Goal: Communication & Community: Answer question/provide support

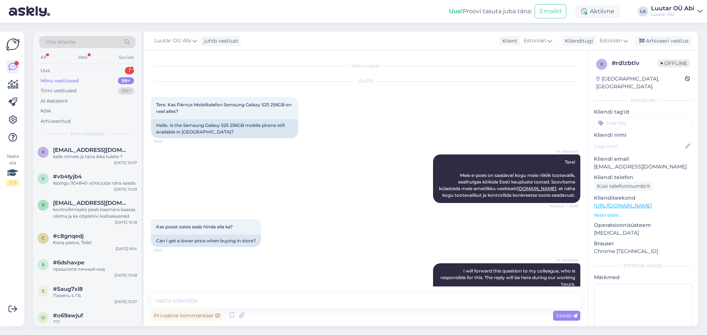
scroll to position [498, 0]
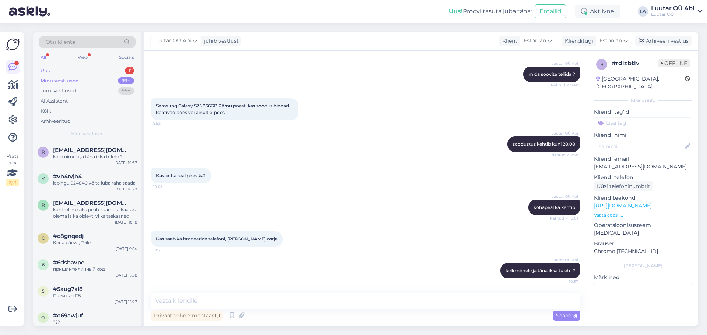
click at [101, 73] on div "Uus 1" at bounding box center [87, 71] width 96 height 10
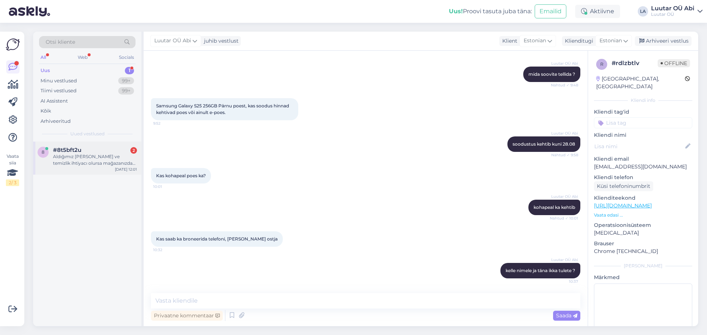
click at [105, 155] on div "Aldığımız [PERSON_NAME] ve temizlik ihtiyacı olursa mağazanızda yapıla bilir mi…" at bounding box center [95, 160] width 84 height 13
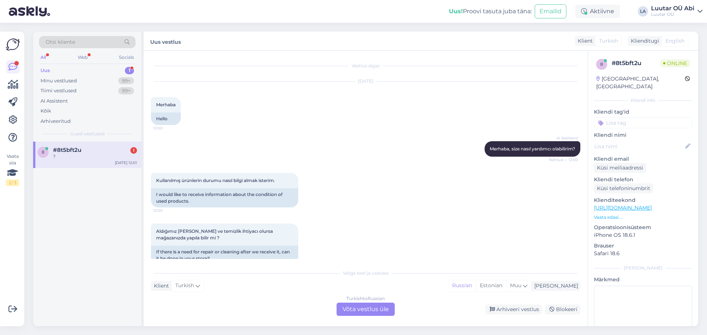
scroll to position [58, 0]
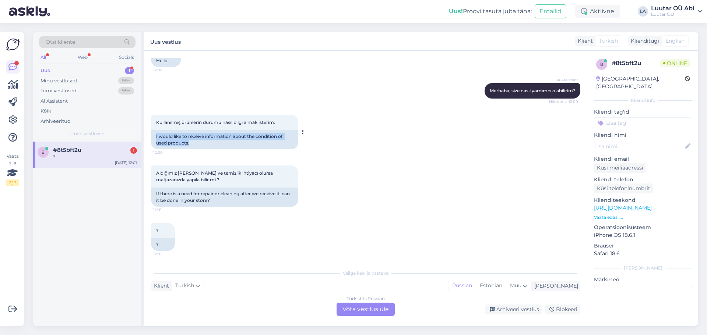
drag, startPoint x: 156, startPoint y: 136, endPoint x: 196, endPoint y: 143, distance: 40.3
click at [196, 143] on div "I would like to receive information about the condition of used products." at bounding box center [224, 139] width 147 height 19
copy div "I would like to receive information about the condition of used products."
click at [345, 166] on div "Aldığımız [PERSON_NAME] ve temizlik ihtiyacı olursa mağazanızda yapıla bilir mi…" at bounding box center [365, 186] width 429 height 57
drag, startPoint x: 154, startPoint y: 192, endPoint x: 217, endPoint y: 201, distance: 63.6
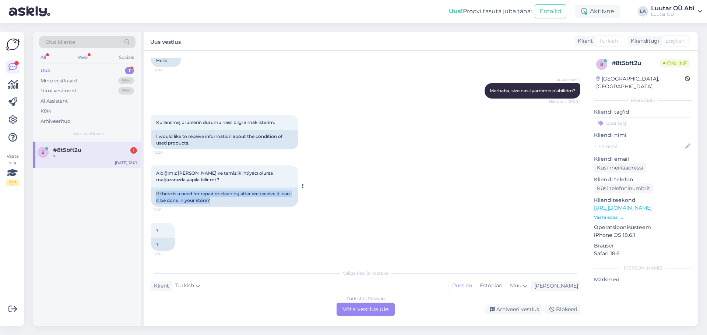
click at [217, 201] on div "If there is a need for repair or cleaning after we receive it, can it be done i…" at bounding box center [224, 197] width 147 height 19
copy div "If there is a need for repair or cleaning after we receive it, can it be done i…"
click at [442, 166] on div "Aldığımız [PERSON_NAME] ve temizlik ihtiyacı olursa mağazanızda yapıla bilir mi…" at bounding box center [365, 186] width 429 height 57
click at [348, 311] on div "Turkish to Russian Võta vestlus üle" at bounding box center [365, 309] width 58 height 13
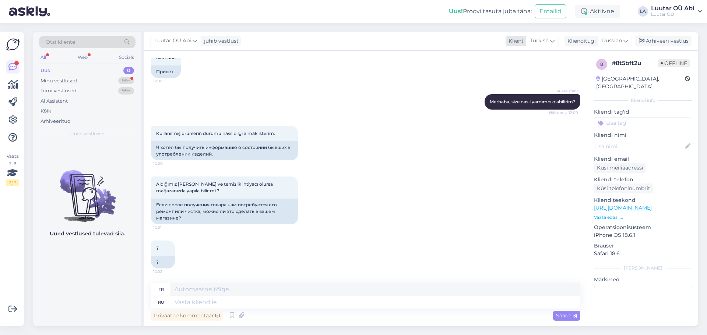
click at [551, 39] on icon at bounding box center [552, 41] width 4 height 8
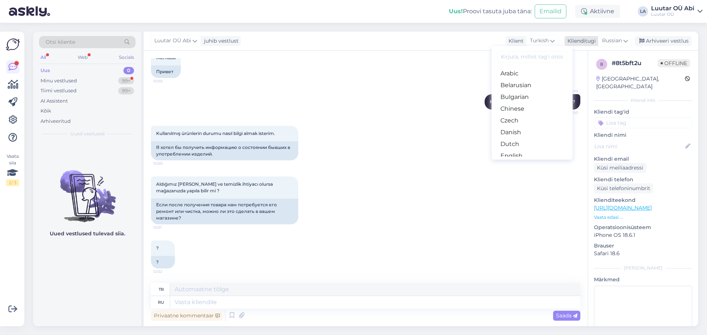
click at [615, 42] on span "Russian" at bounding box center [612, 41] width 20 height 8
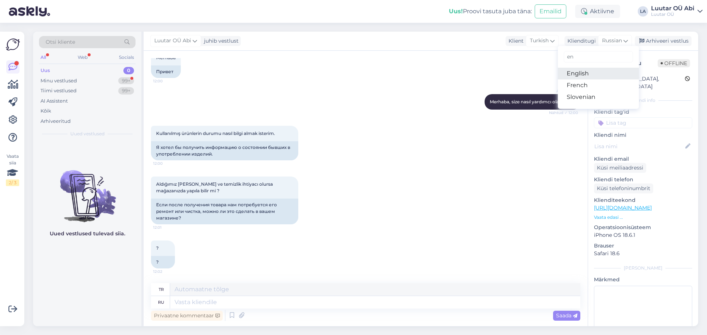
type input "en"
click at [590, 77] on link "English" at bounding box center [598, 74] width 81 height 12
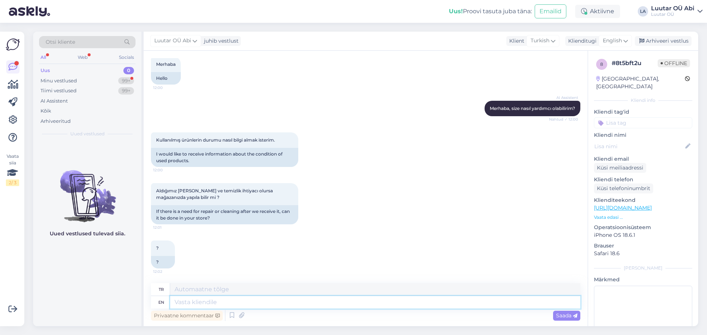
paste textarea "Hello! What product are you talking about?"
type textarea "Hello! What product are you talking about?"
type textarea "Merhaba! Hangi üründen bahsediyorsunuz?"
type textarea "Hello! What product are you talking about?"
click at [566, 316] on span "Saada" at bounding box center [566, 316] width 21 height 7
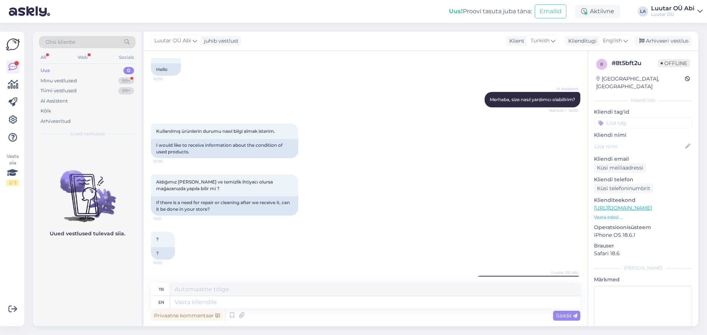
scroll to position [85, 0]
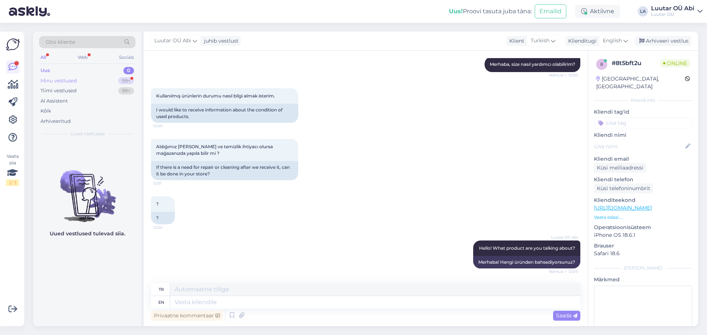
click at [88, 78] on div "Minu vestlused 99+" at bounding box center [87, 81] width 96 height 10
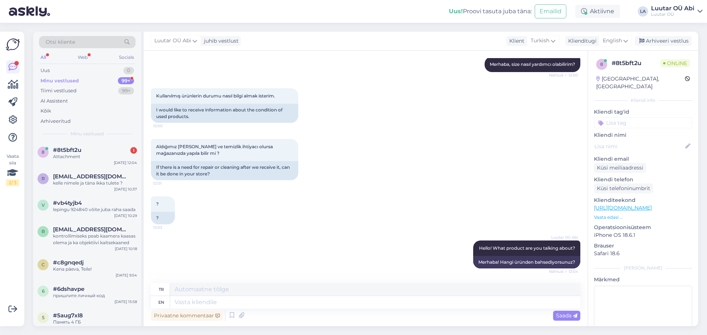
scroll to position [131, 0]
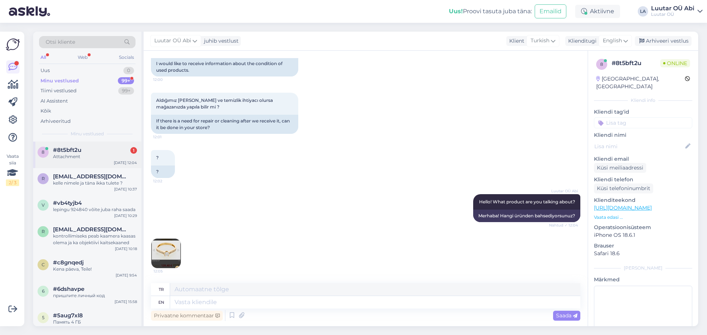
click at [92, 150] on div "#8t5bft2u 1" at bounding box center [95, 150] width 84 height 7
paste textarea "yes, we have a goldsmith who can provide such a service"
type textarea "yes, we have a goldsmith who can provide such a service"
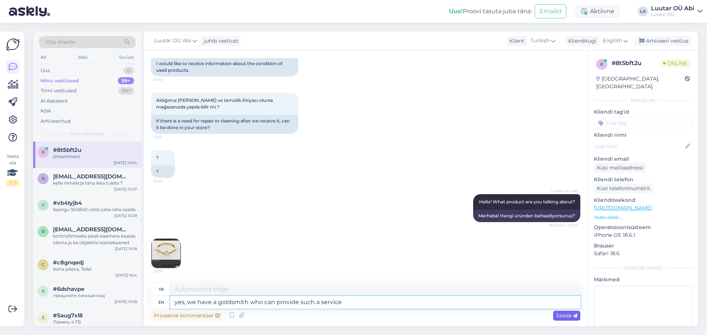
type textarea "evet, [PERSON_NAME] bir hizmeti sağlayabilecek bir kuyumcumuz var"
type textarea "yes, we have a goldsmith who can provide such a service"
click at [560, 314] on span "Saada" at bounding box center [566, 316] width 21 height 7
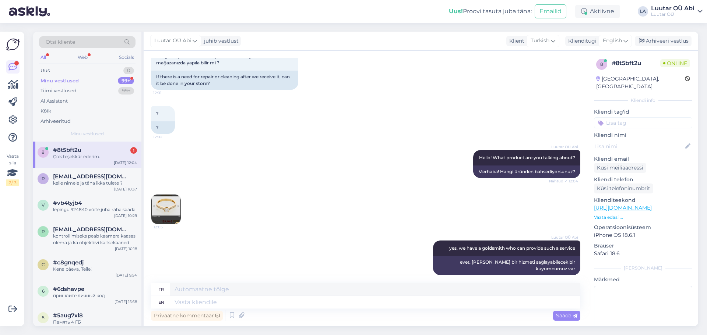
scroll to position [219, 0]
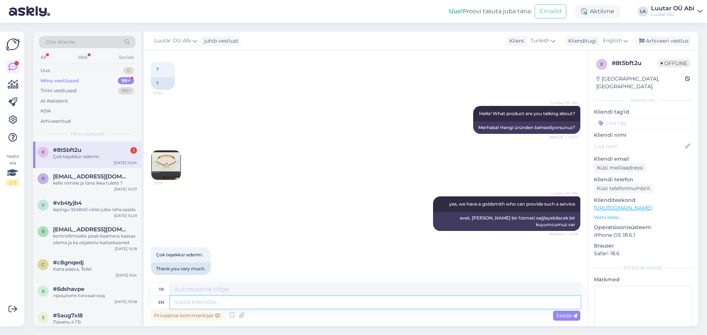
paste textarea "you a welcome"
type textarea "you a welcome"
type textarea "hoş geldin"
type textarea "you a welcome"
click at [562, 318] on span "Saada" at bounding box center [566, 316] width 21 height 7
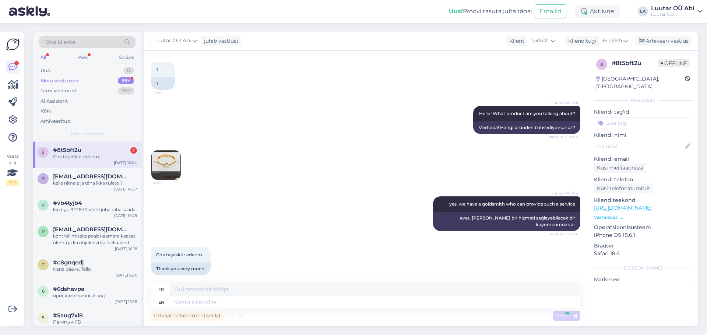
scroll to position [264, 0]
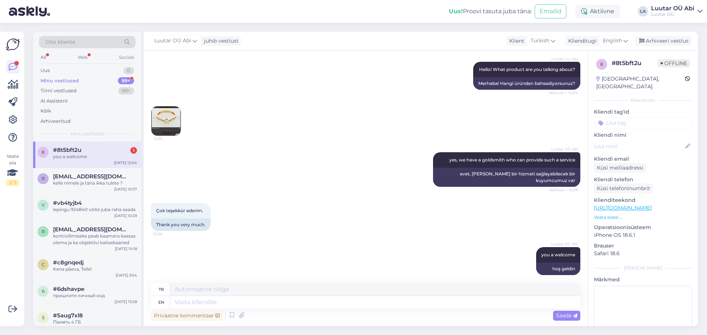
click at [112, 151] on div "#8t5bft2u 1" at bounding box center [95, 150] width 84 height 7
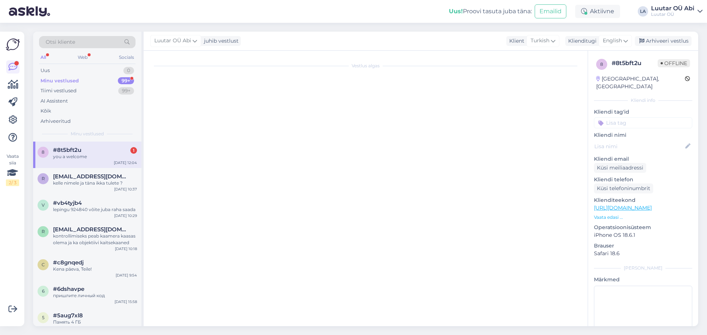
scroll to position [0, 0]
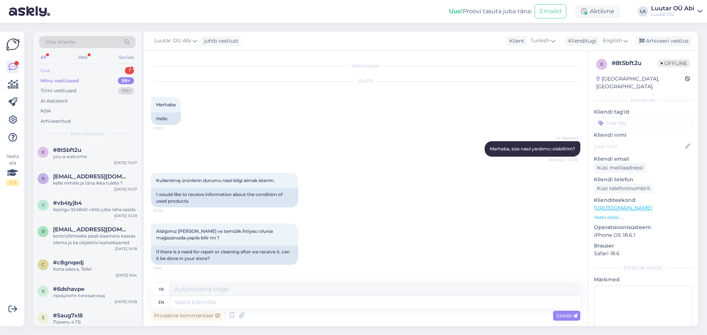
click at [103, 67] on div "Uus 1" at bounding box center [87, 71] width 96 height 10
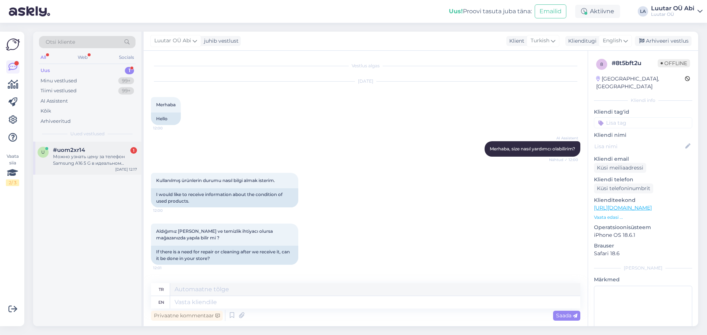
click at [96, 145] on div "u #uom2xr14 1 Можно узнать цену за телефон Samsung A16 5 G в идеальном состояни…" at bounding box center [87, 158] width 108 height 33
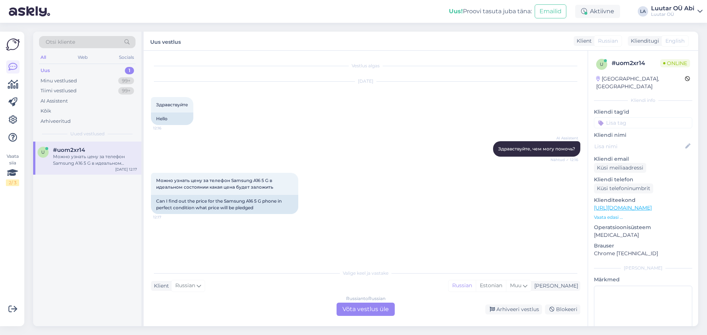
click at [339, 167] on div "Можно узнать цену за телефон Samsung A16 5 G в идеальном состоянии какая цена б…" at bounding box center [365, 193] width 429 height 57
click at [354, 303] on div "Russian to Russian Võta vestlus üle" at bounding box center [365, 309] width 58 height 13
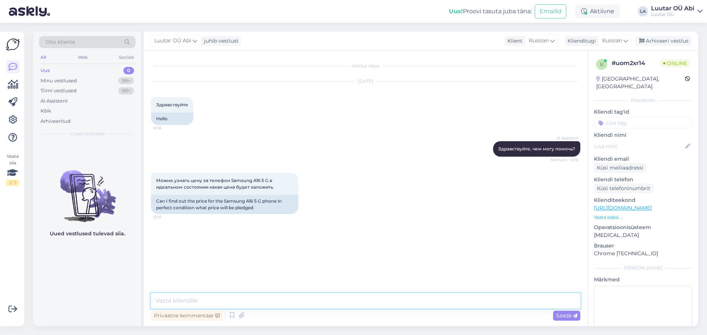
click at [309, 297] on textarea at bounding box center [365, 300] width 429 height 15
type textarea "сколько памяти ?"
drag, startPoint x: 229, startPoint y: 180, endPoint x: 268, endPoint y: 181, distance: 39.4
click at [268, 181] on span "Можно узнать цену за телефон Samsung A16 5 G в идеальном состоянии какая цена б…" at bounding box center [214, 184] width 117 height 12
copy span "Samsung A16 5 G"
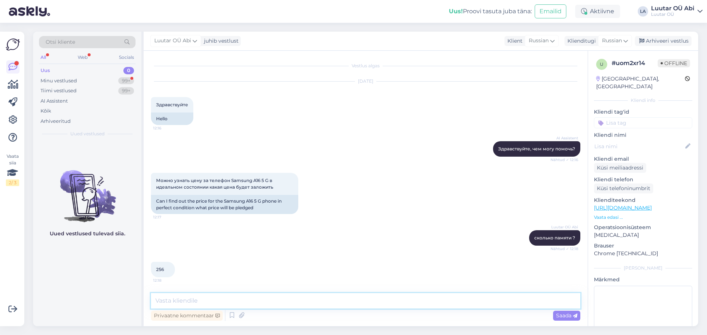
click at [261, 301] on textarea at bounding box center [365, 300] width 429 height 15
type textarea "до 70 можем предложить"
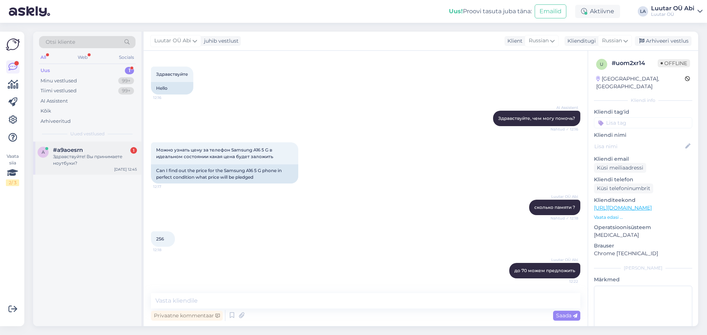
click at [95, 150] on div "#a9aoesrn 1" at bounding box center [95, 150] width 84 height 7
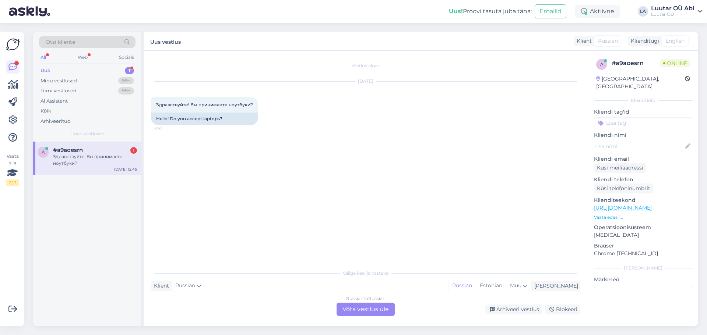
scroll to position [0, 0]
click at [347, 311] on div "Russian to Russian Võta vestlus üle" at bounding box center [365, 309] width 58 height 13
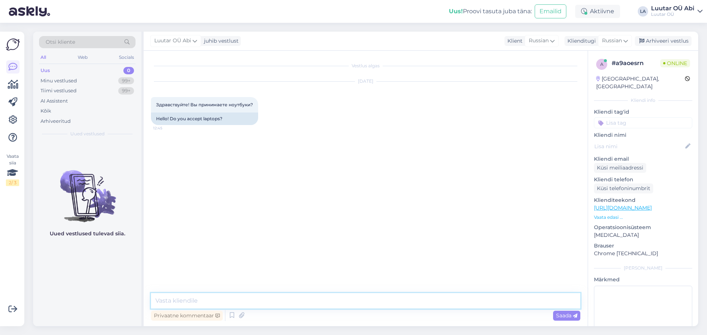
click at [293, 301] on textarea at bounding box center [365, 300] width 429 height 15
type textarea "Здравствуйте!"
type textarea "да принимаем"
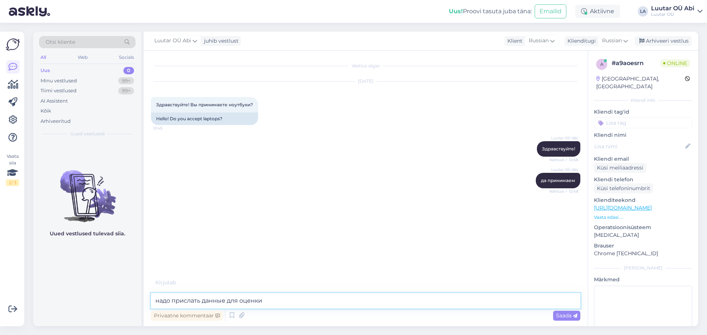
type textarea "надо прислать данные для оценки"
type textarea "какой процессор, видеокарта, ж1сткий диск и встроенная память"
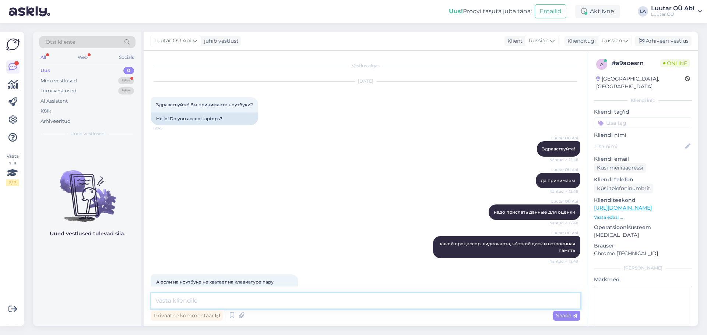
scroll to position [18, 0]
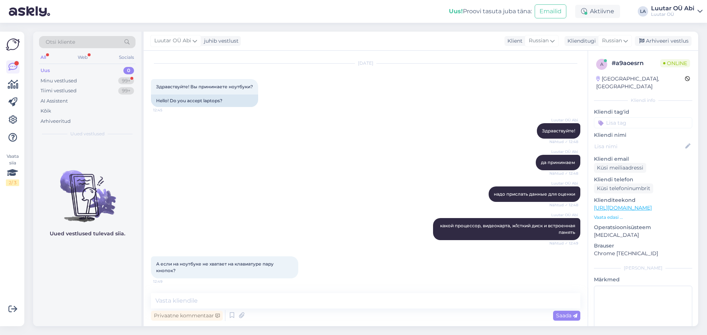
click at [328, 159] on div "Luutar [PERSON_NAME] да принимаем Nähtud ✓ 12:48" at bounding box center [365, 163] width 429 height 32
click at [199, 300] on textarea at bounding box center [365, 300] width 429 height 15
type textarea "тогда не возьмём"
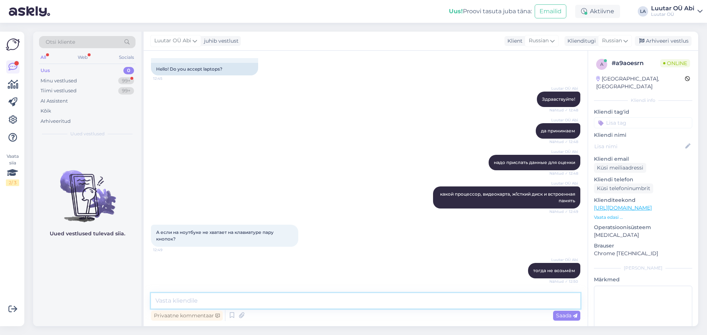
scroll to position [81, 0]
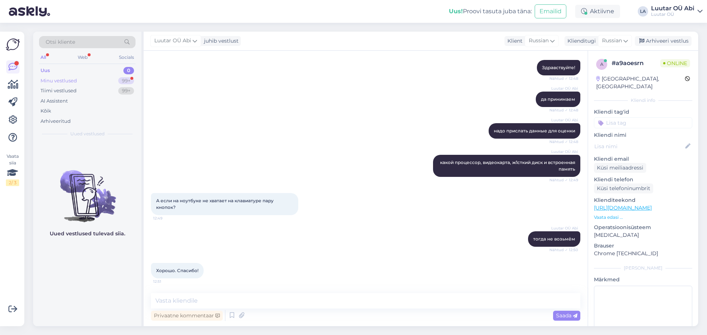
click at [103, 79] on div "Minu vestlused 99+" at bounding box center [87, 81] width 96 height 10
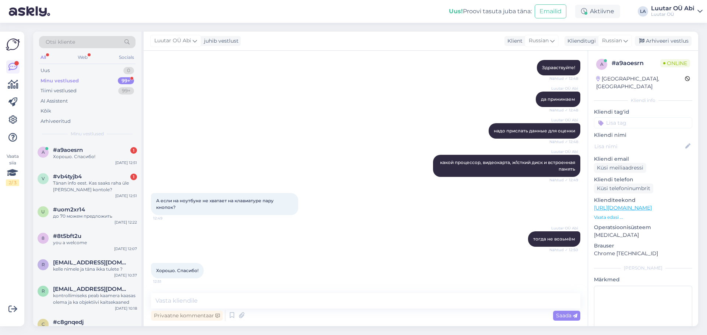
click at [290, 154] on div "Luutar OÜ Abi какой процессор, видеокарта, ж1сткий диск и встроенная память Näh…" at bounding box center [365, 166] width 429 height 38
click at [124, 152] on div "#a9aoesrn 1" at bounding box center [95, 150] width 84 height 7
click at [78, 184] on div "Tänan info eest. Kas saaks raha üle [PERSON_NAME] kontole?" at bounding box center [95, 186] width 84 height 13
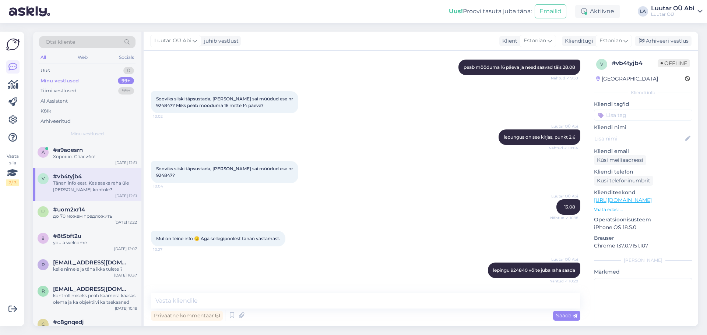
scroll to position [1059, 0]
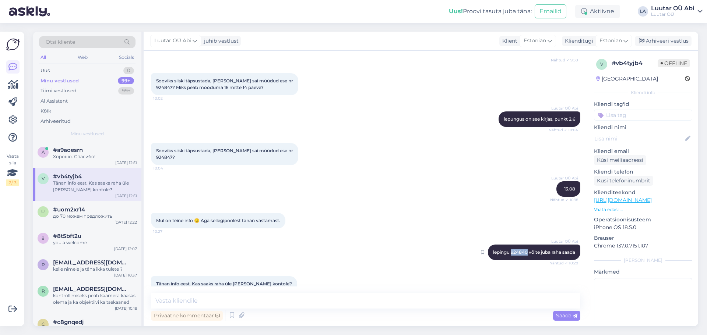
drag, startPoint x: 504, startPoint y: 238, endPoint x: 519, endPoint y: 240, distance: 15.3
click at [519, 250] on span "lepingu 924840 võite juba raha saada" at bounding box center [534, 253] width 82 height 6
copy span "924840"
click at [262, 297] on textarea at bounding box center [365, 300] width 429 height 15
type textarea "у"
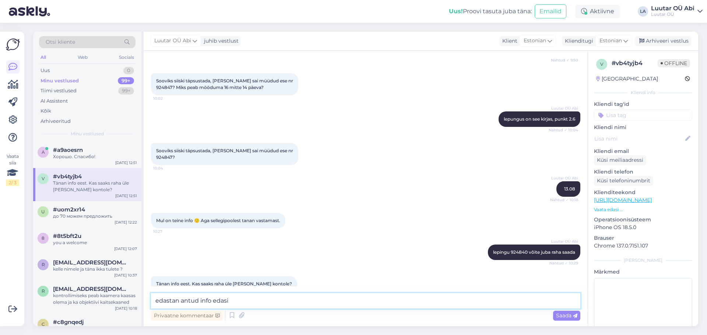
type textarea "edastan antud info edasi"
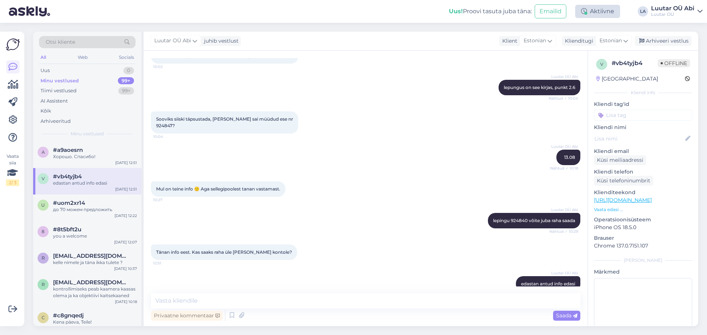
click at [599, 15] on div "Aktiivne" at bounding box center [597, 11] width 45 height 13
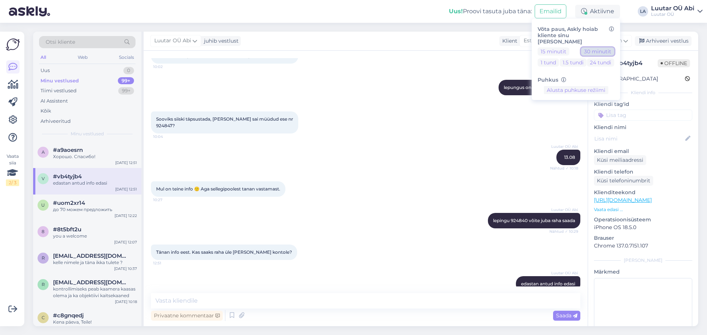
click at [608, 47] on button "30 minutit" at bounding box center [597, 51] width 33 height 8
